Goal: Transaction & Acquisition: Download file/media

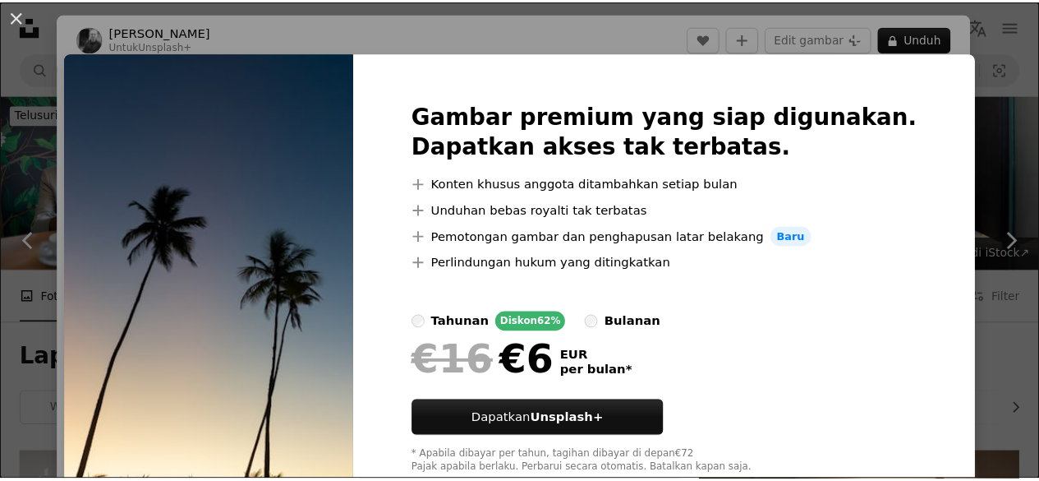
scroll to position [11254, 0]
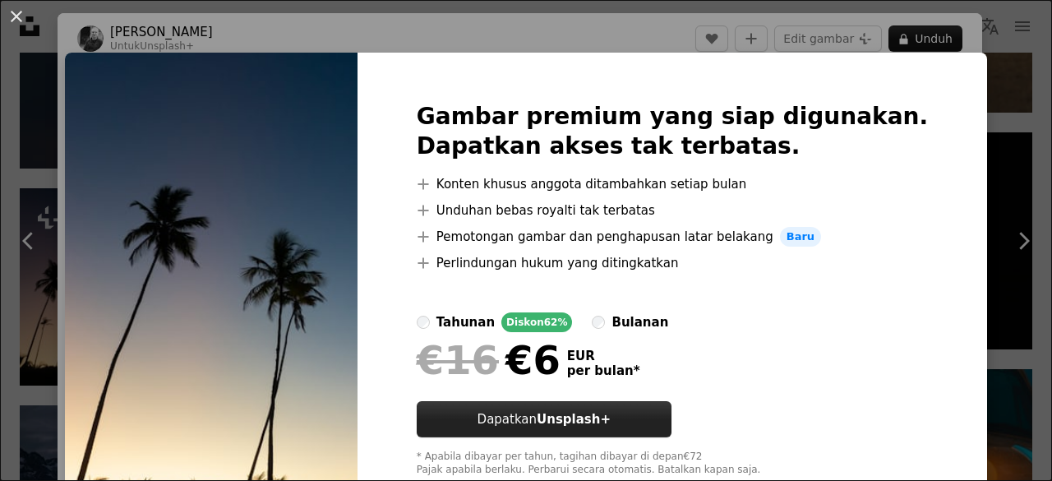
click at [590, 426] on strong "Unsplash+" at bounding box center [574, 419] width 74 height 15
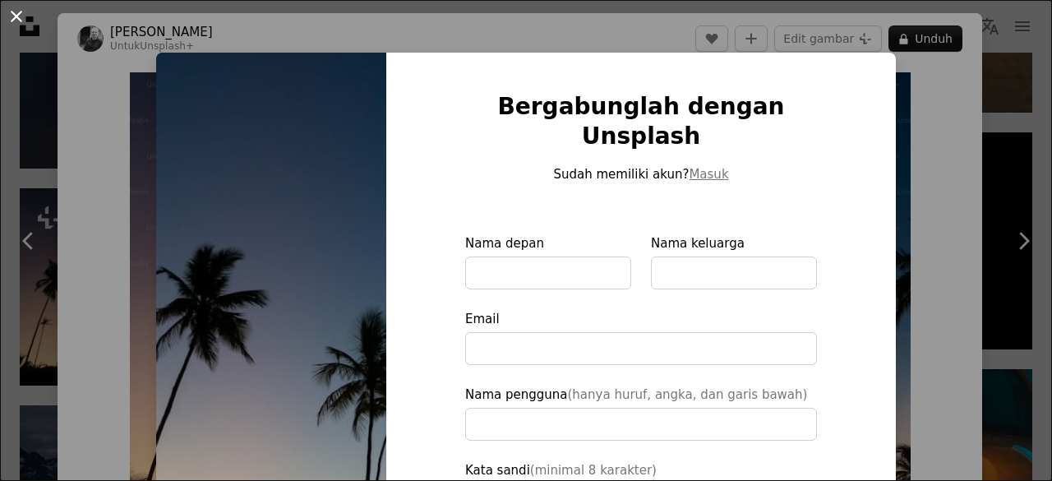
click at [14, 16] on button "An X shape" at bounding box center [17, 17] width 20 height 20
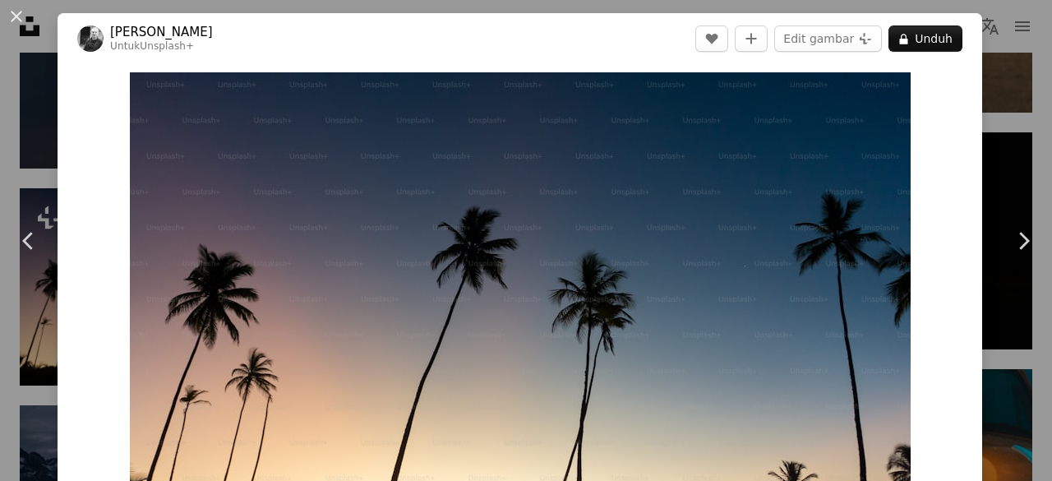
click at [14, 16] on button "An X shape" at bounding box center [17, 17] width 20 height 20
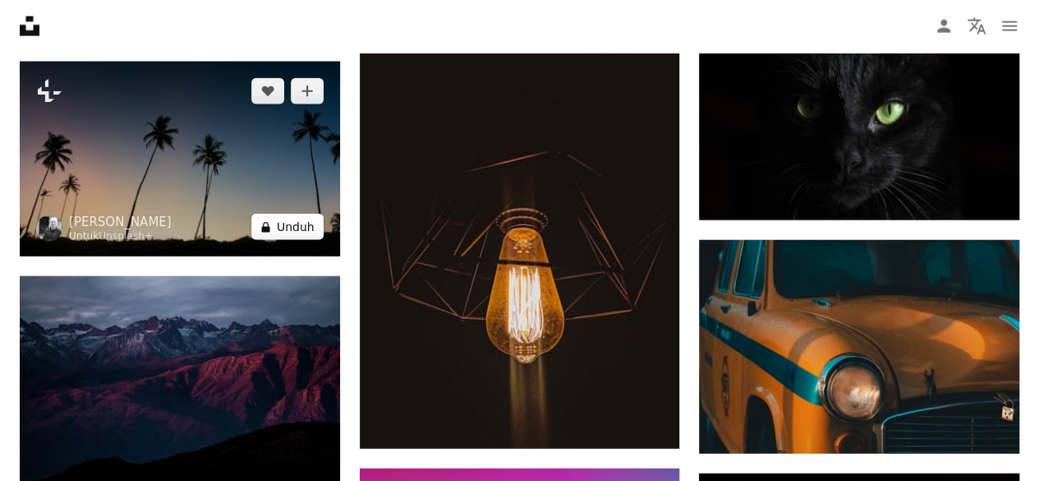
click at [296, 214] on button "A lock Unduh" at bounding box center [287, 227] width 72 height 26
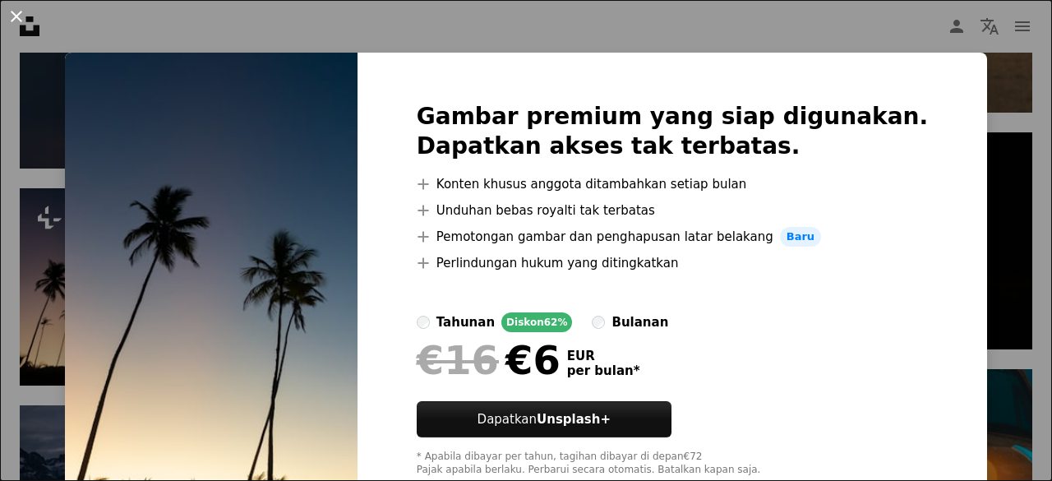
click at [18, 13] on button "An X shape" at bounding box center [17, 17] width 20 height 20
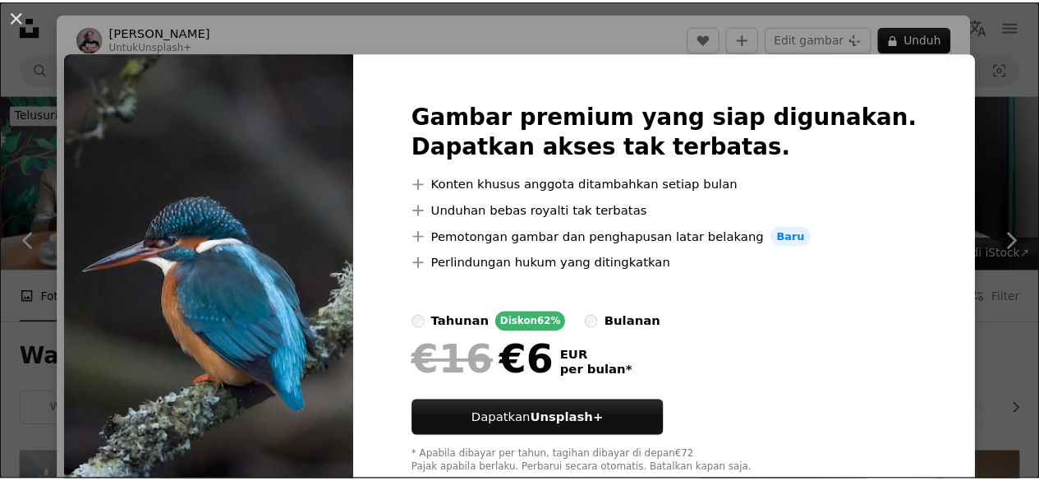
scroll to position [2367, 0]
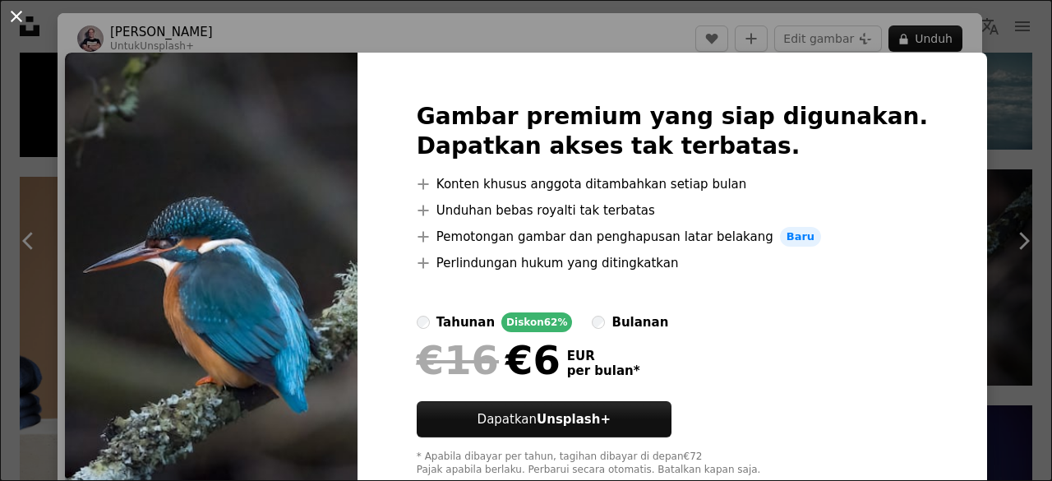
click at [21, 25] on button "An X shape" at bounding box center [17, 17] width 20 height 20
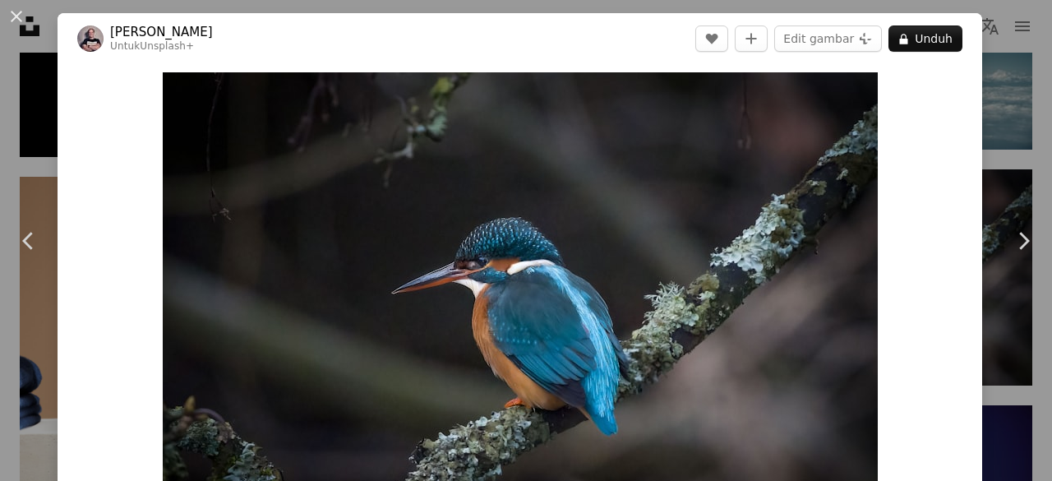
click at [21, 25] on button "An X shape" at bounding box center [17, 17] width 20 height 20
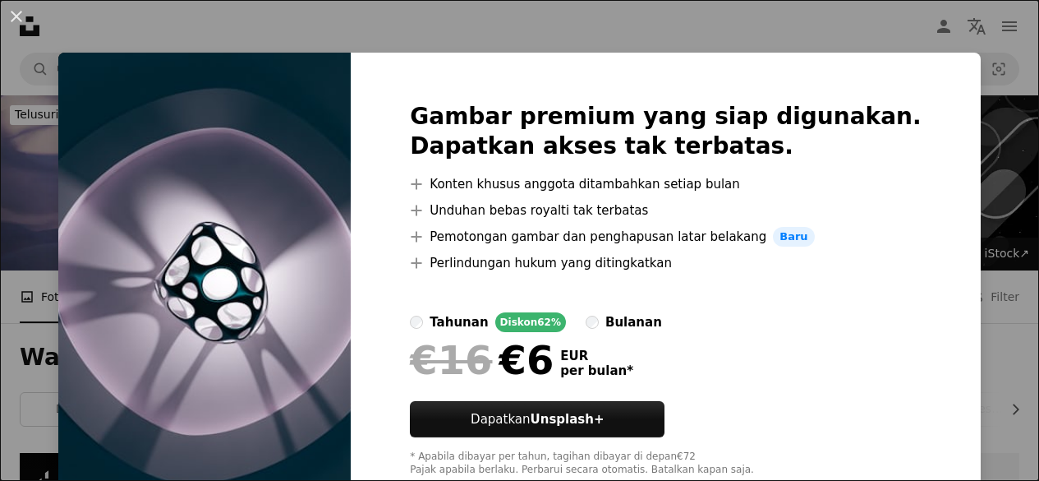
scroll to position [1183, 0]
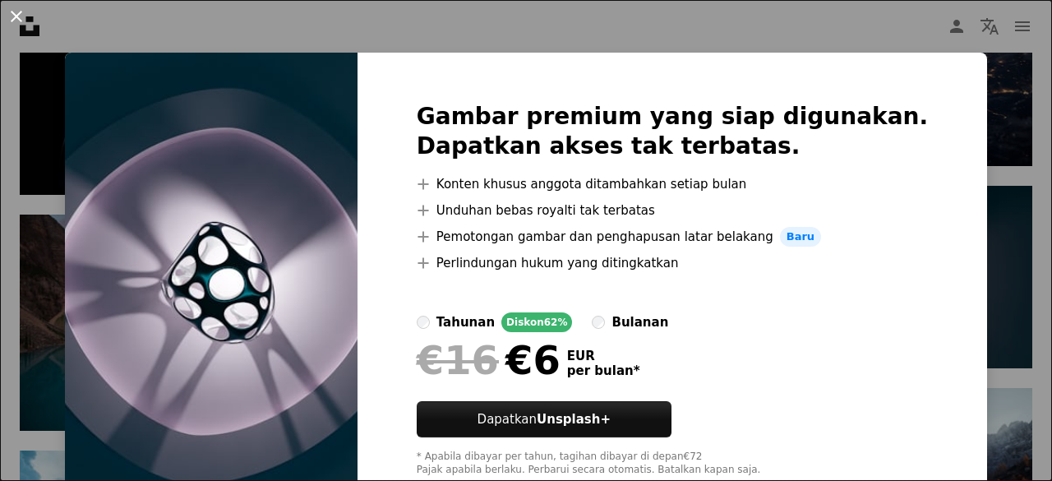
click at [16, 17] on button "An X shape" at bounding box center [17, 17] width 20 height 20
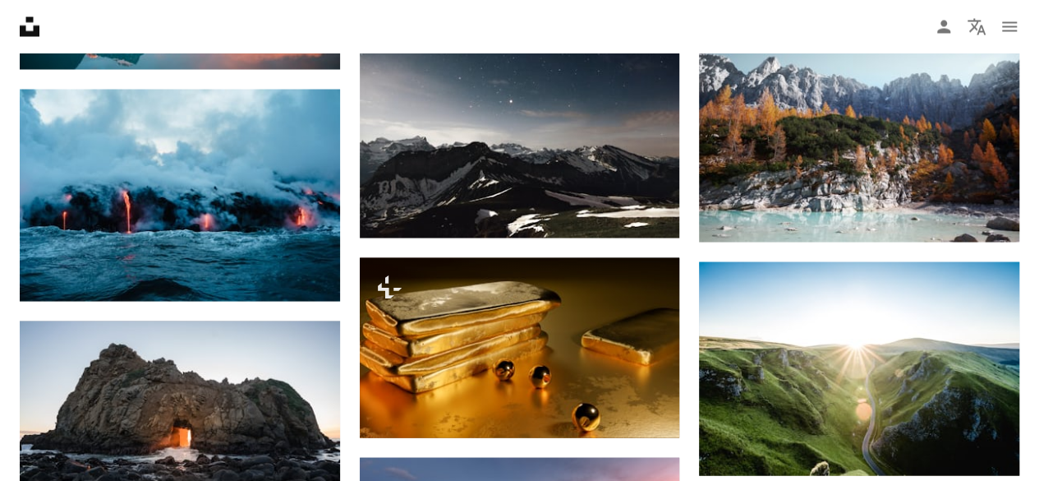
scroll to position [1545, 0]
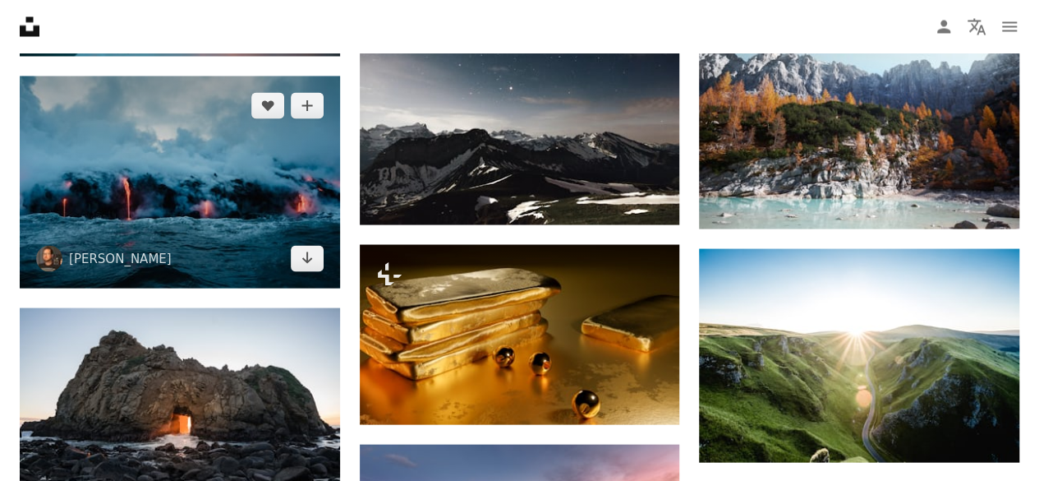
click at [214, 184] on img at bounding box center [180, 182] width 320 height 212
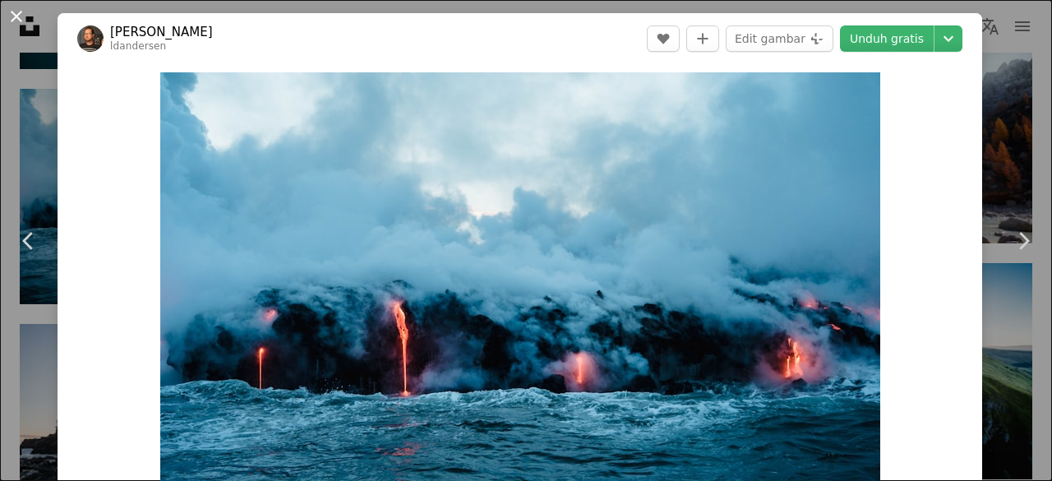
click at [18, 14] on button "An X shape" at bounding box center [17, 17] width 20 height 20
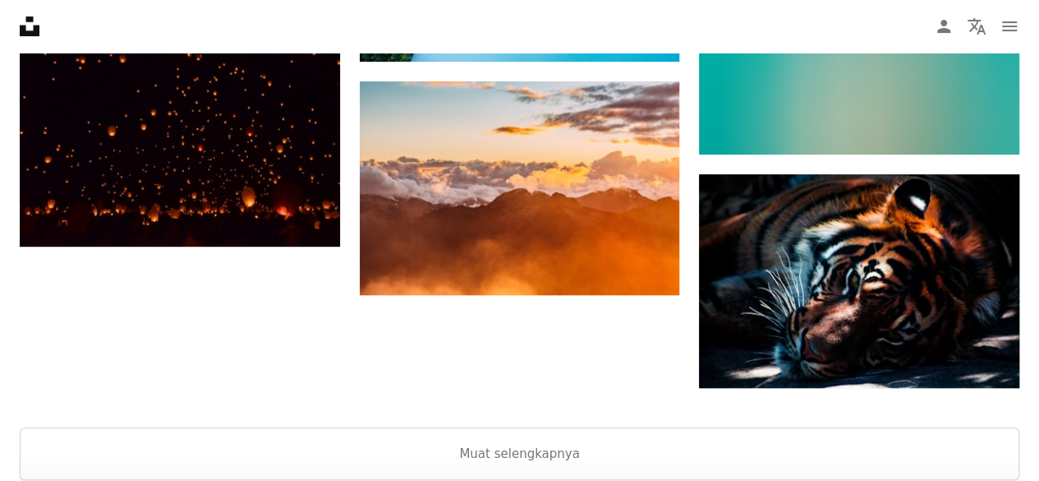
scroll to position [3484, 0]
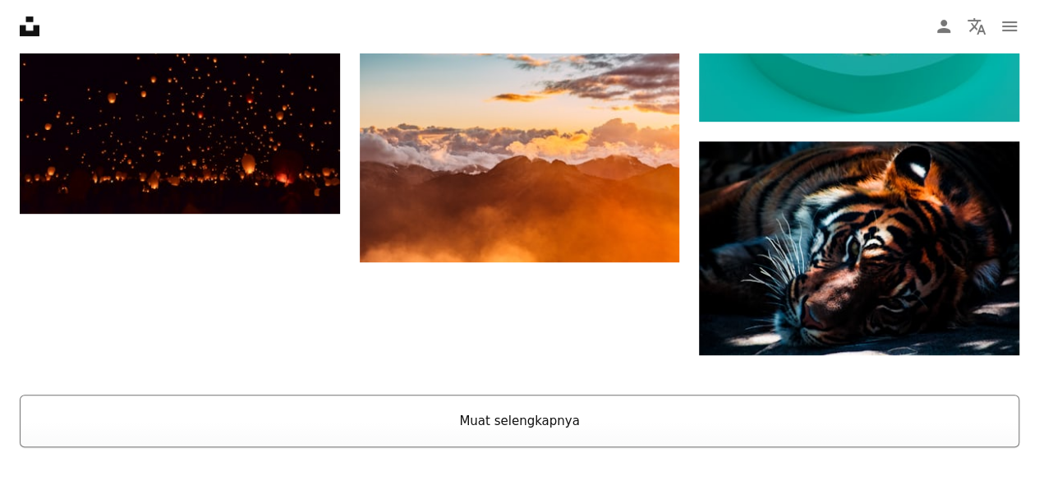
click at [541, 428] on button "Muat selengkapnya" at bounding box center [520, 420] width 1000 height 53
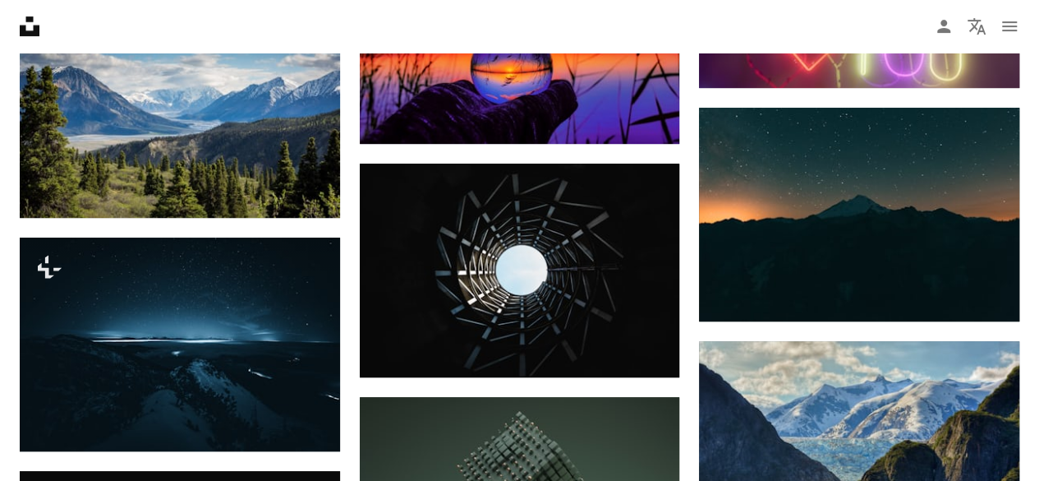
scroll to position [6672, 0]
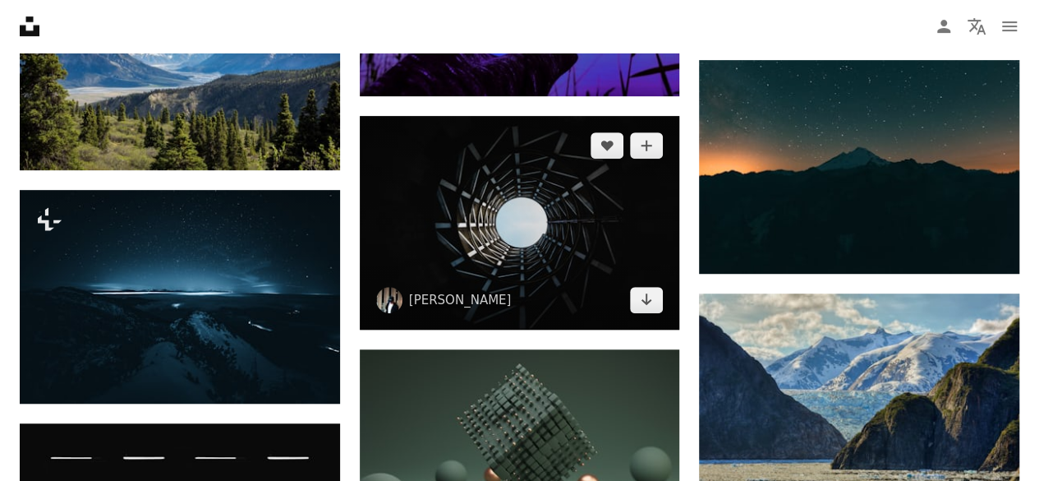
click at [542, 253] on img at bounding box center [520, 223] width 320 height 214
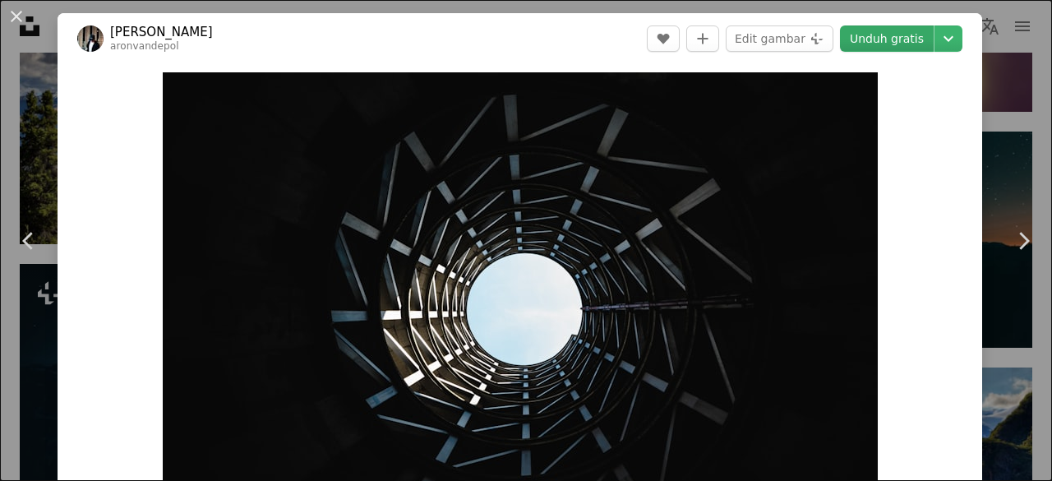
click at [877, 44] on link "Unduh gratis" at bounding box center [887, 38] width 94 height 26
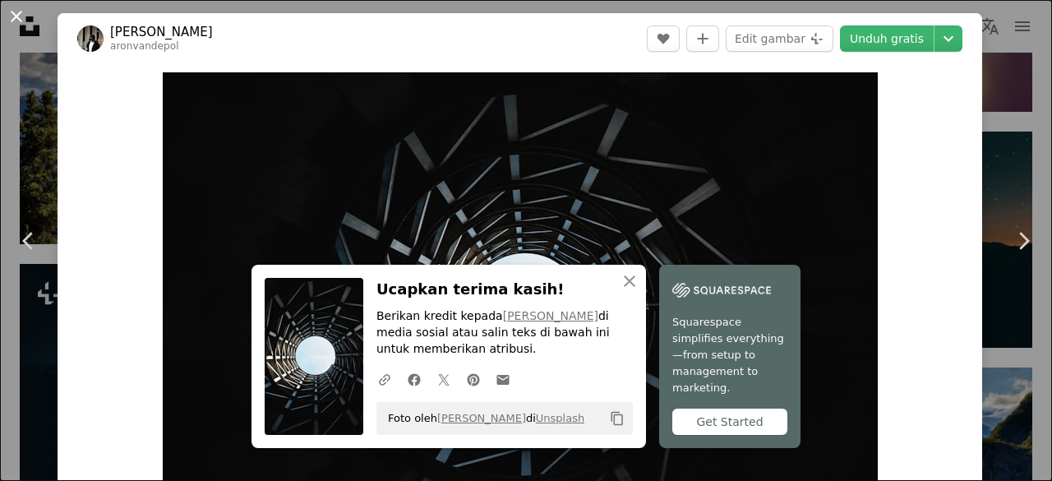
click at [14, 12] on button "An X shape" at bounding box center [17, 17] width 20 height 20
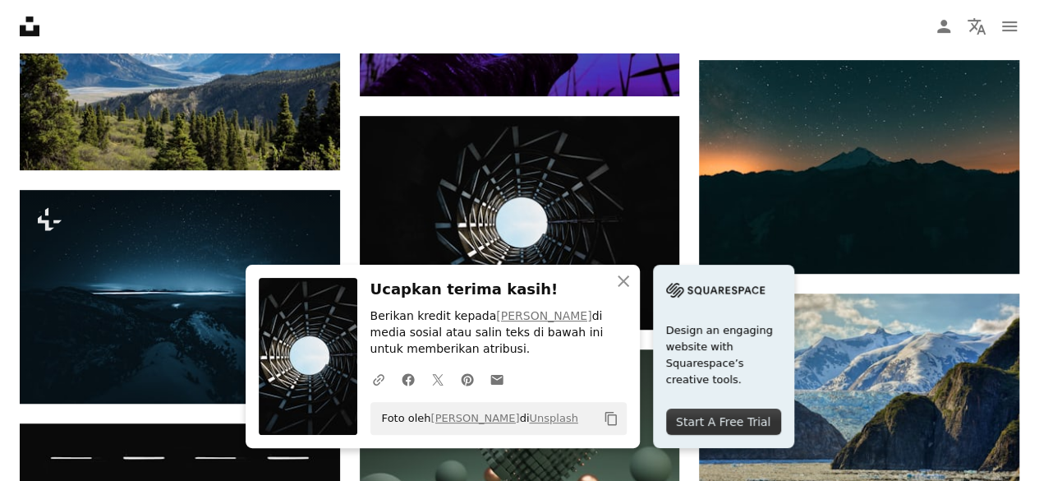
scroll to position [6705, 0]
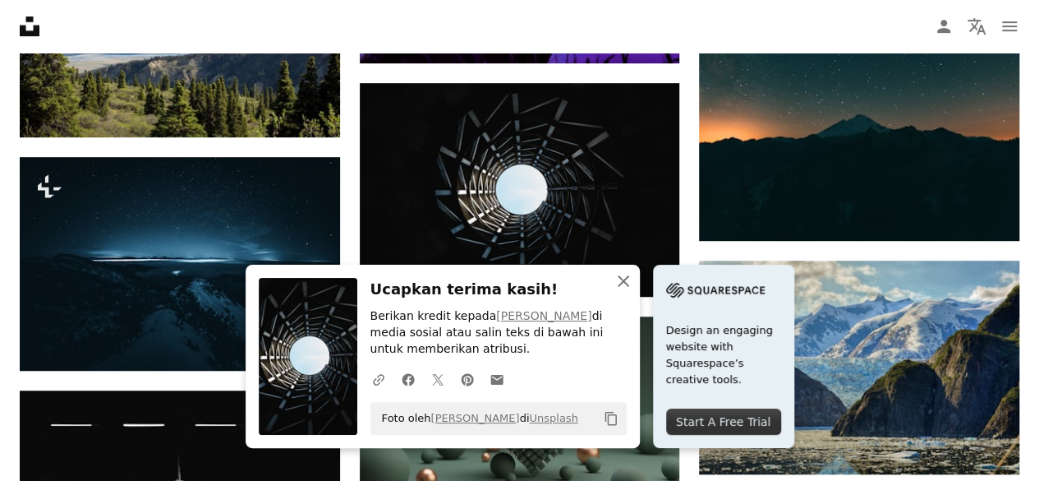
click at [625, 281] on icon "An X shape" at bounding box center [624, 281] width 20 height 20
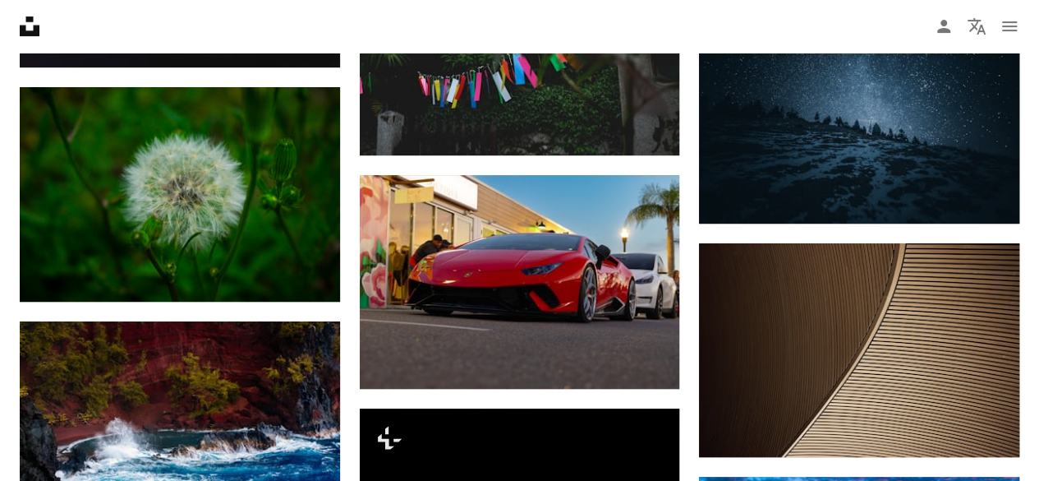
scroll to position [12819, 0]
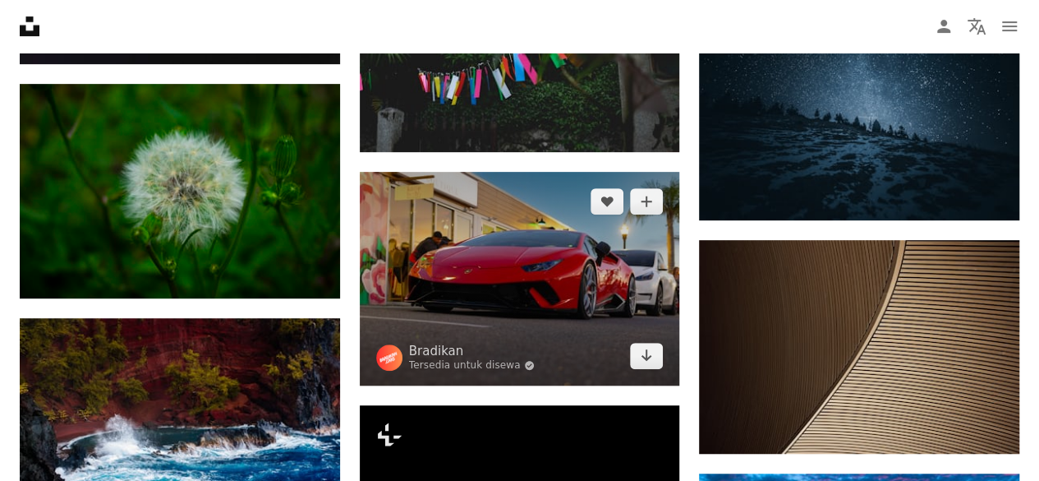
click at [569, 275] on img at bounding box center [520, 279] width 320 height 214
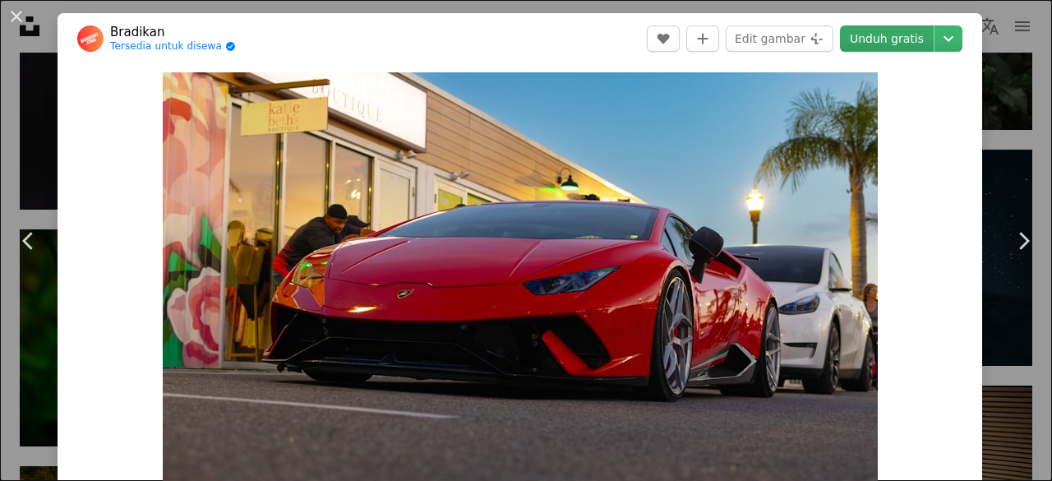
click at [895, 27] on link "Unduh gratis" at bounding box center [887, 38] width 94 height 26
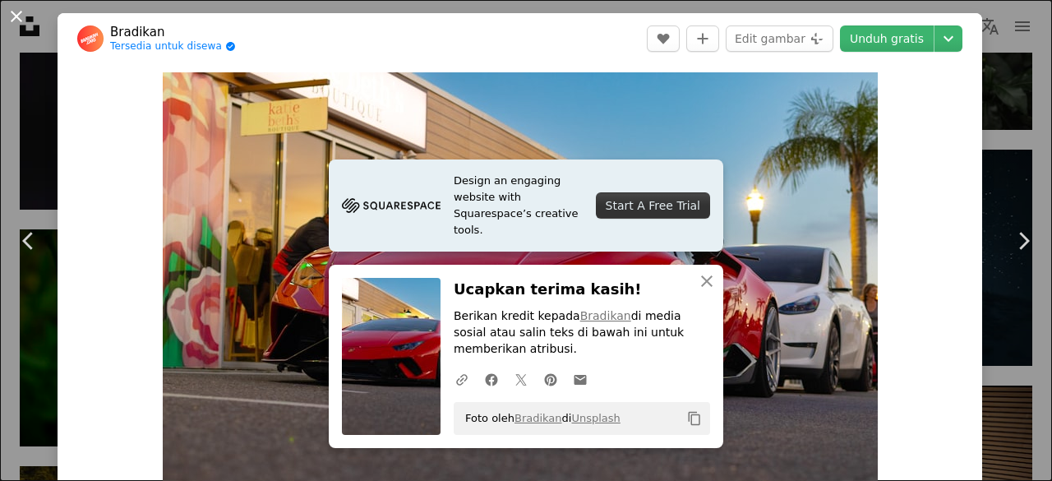
click at [14, 19] on button "An X shape" at bounding box center [17, 17] width 20 height 20
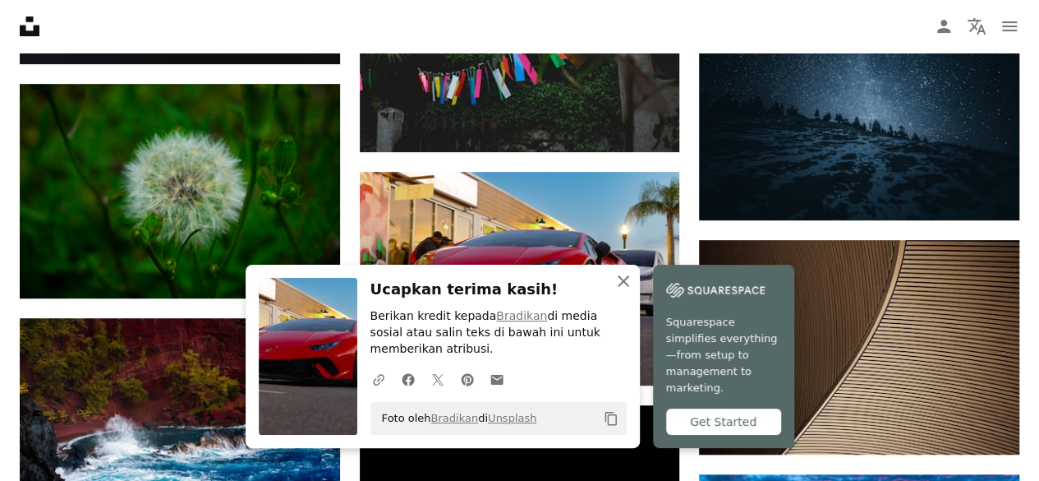
click at [625, 274] on icon "An X shape" at bounding box center [624, 281] width 20 height 20
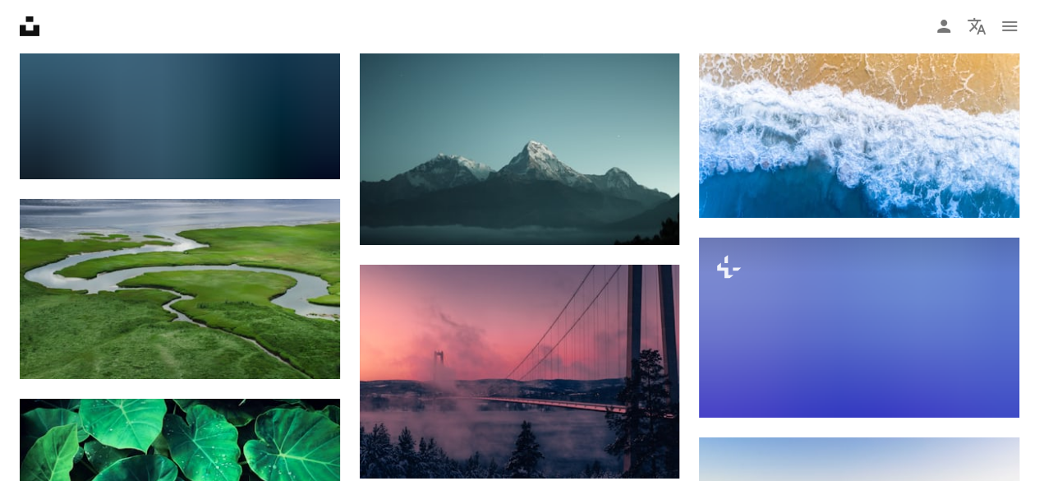
scroll to position [21430, 0]
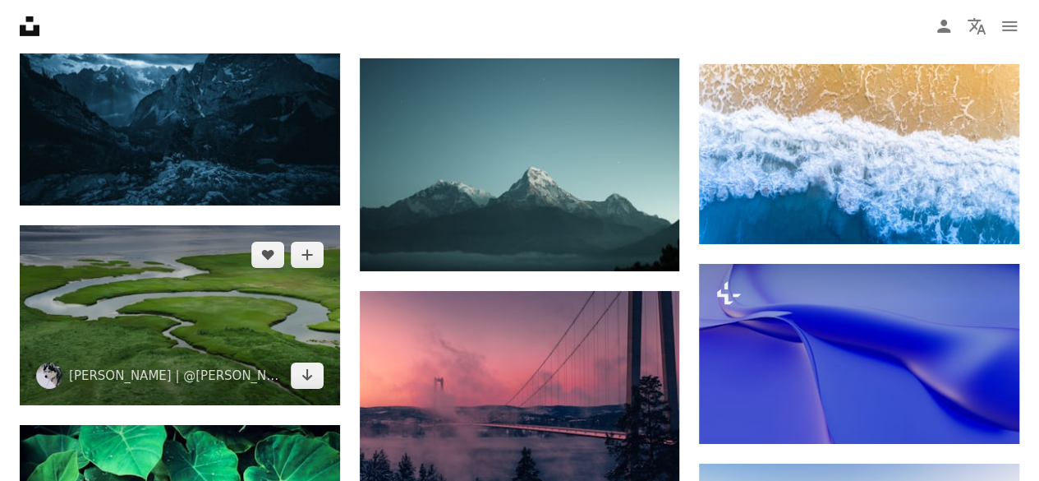
click at [210, 261] on img at bounding box center [180, 315] width 320 height 180
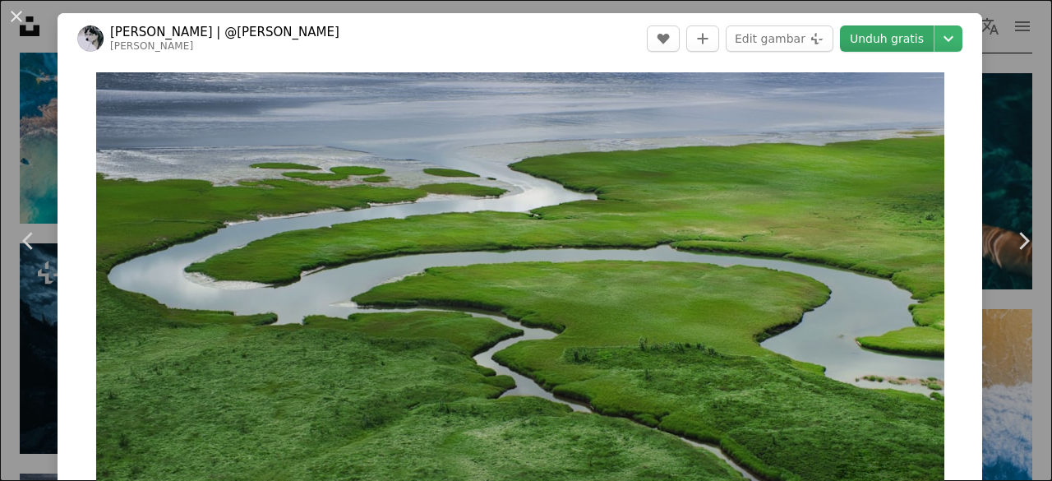
click at [899, 35] on link "Unduh gratis" at bounding box center [887, 38] width 94 height 26
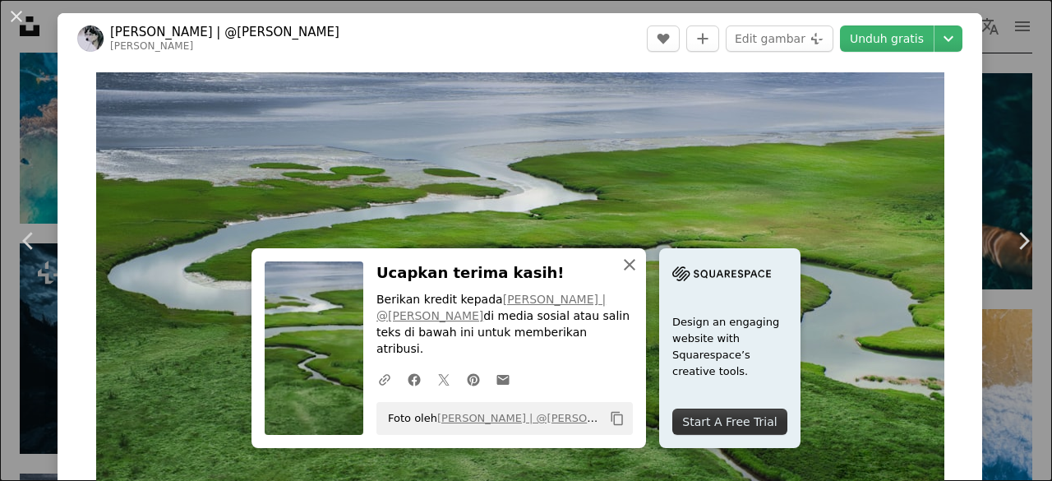
click at [623, 274] on icon "An X shape" at bounding box center [630, 265] width 20 height 20
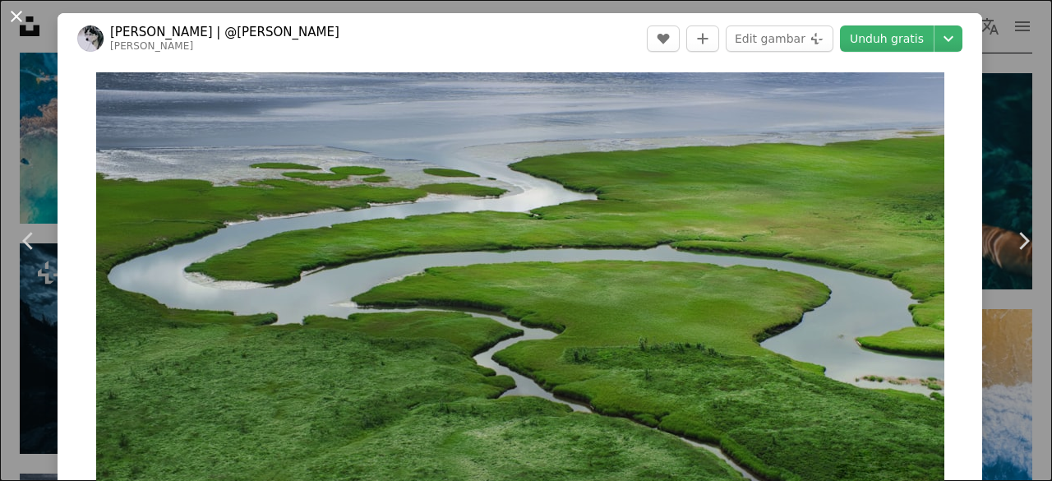
click at [17, 19] on button "An X shape" at bounding box center [17, 17] width 20 height 20
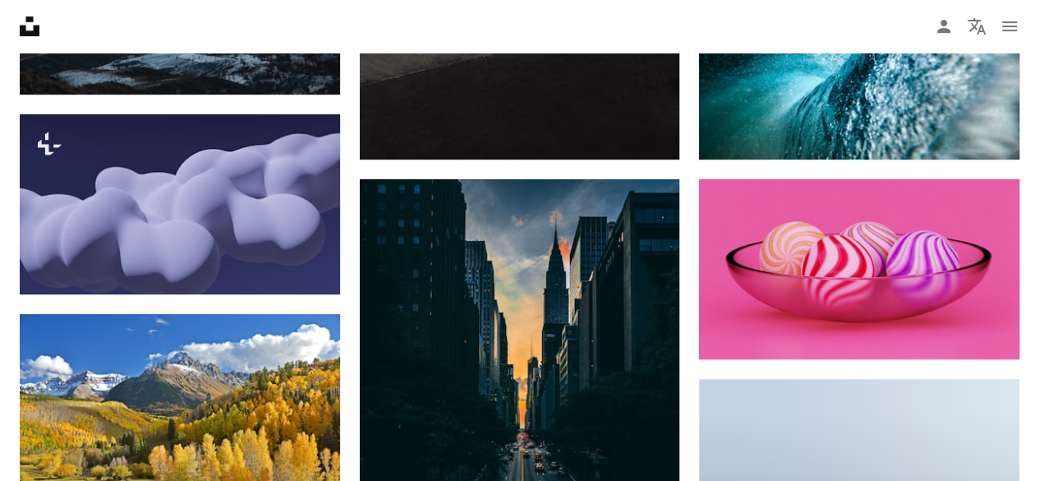
scroll to position [25309, 0]
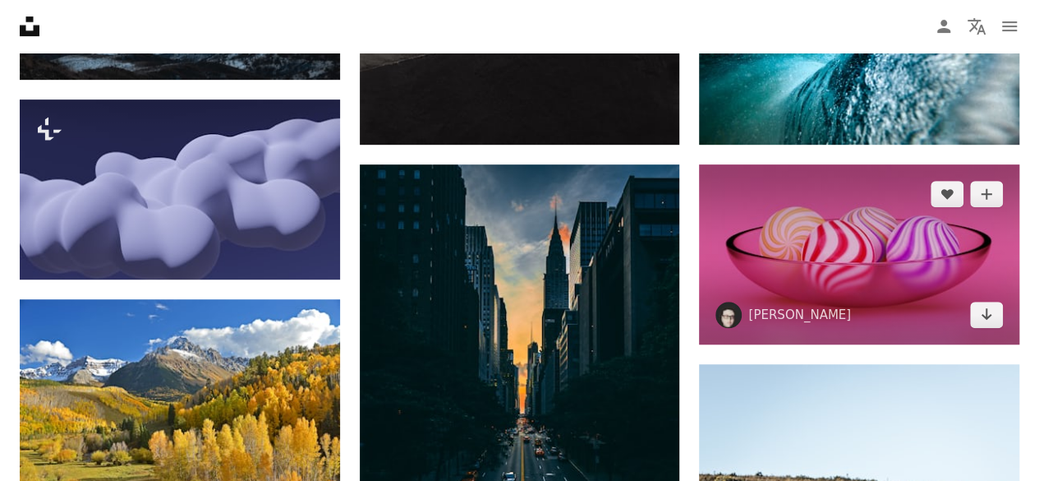
click at [909, 251] on img at bounding box center [859, 254] width 320 height 180
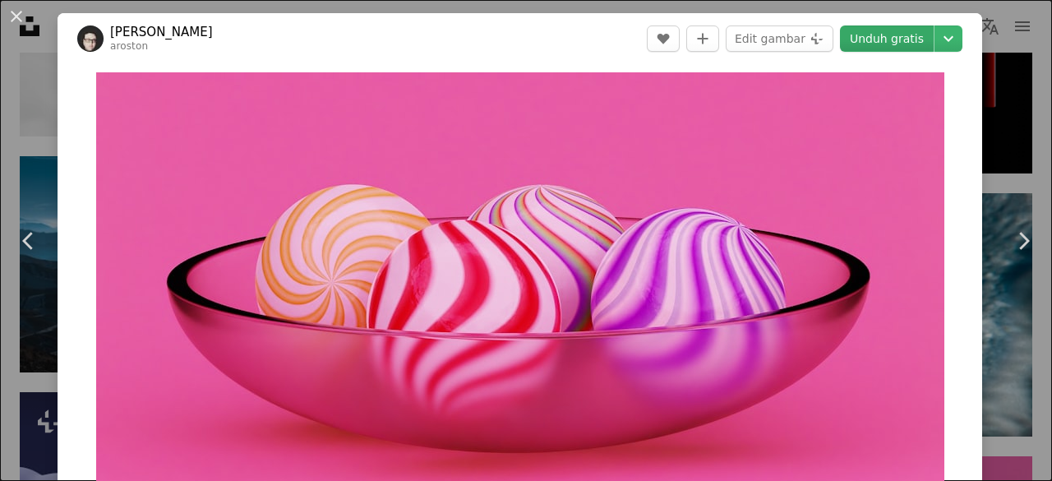
click at [888, 42] on link "Unduh gratis" at bounding box center [887, 38] width 94 height 26
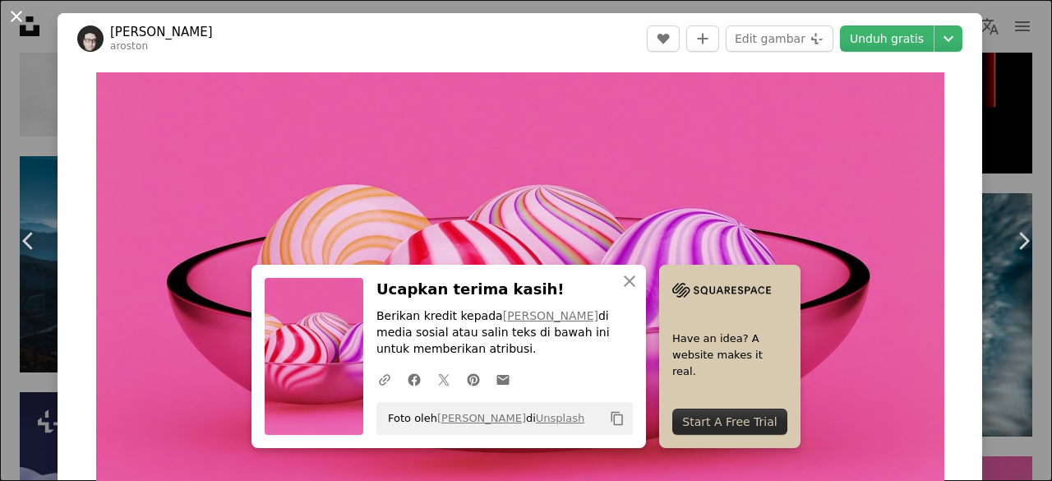
click at [19, 16] on button "An X shape" at bounding box center [17, 17] width 20 height 20
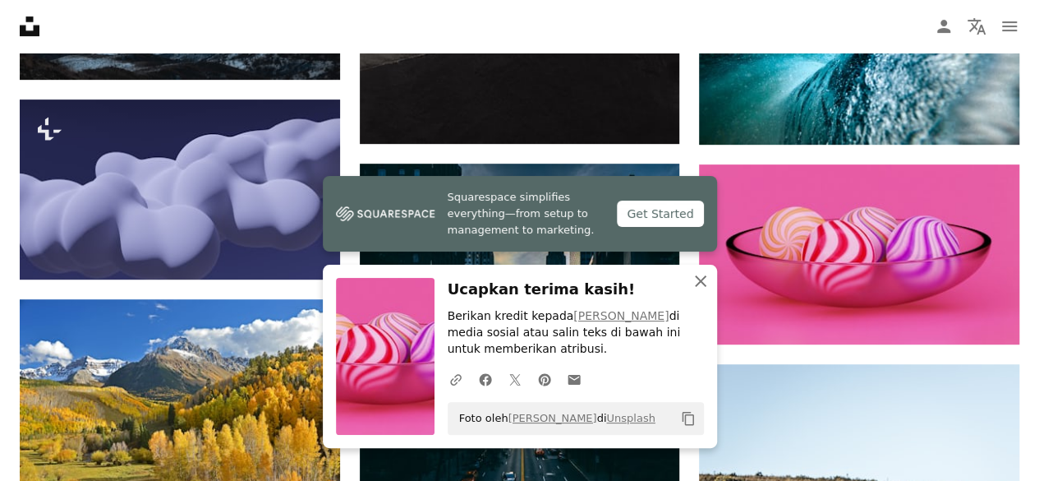
click at [701, 280] on icon "button" at bounding box center [701, 281] width 12 height 12
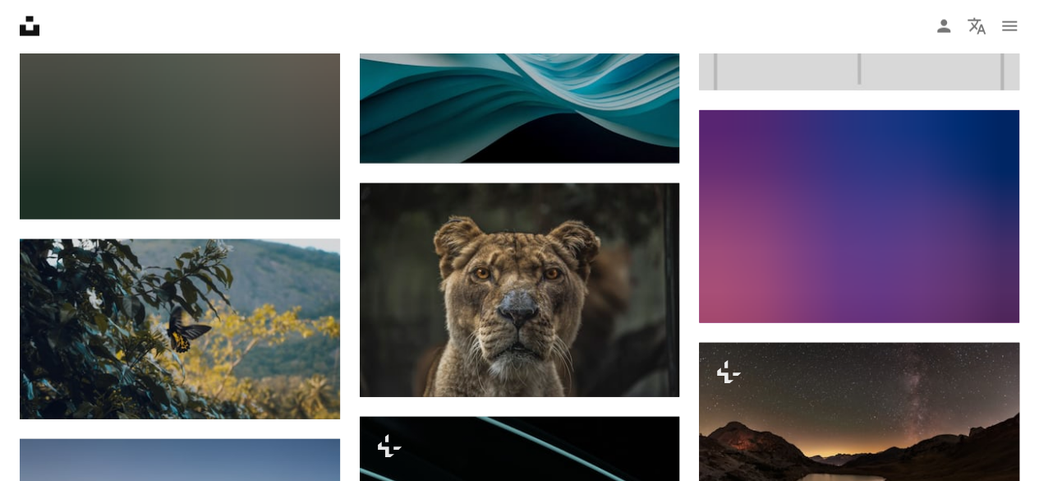
scroll to position [33033, 0]
